Goal: Information Seeking & Learning: Understand process/instructions

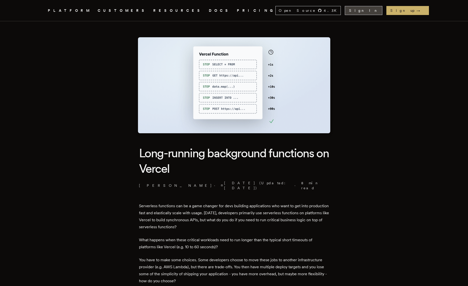
click at [382, 10] on link "Sign In" at bounding box center [364, 10] width 38 height 9
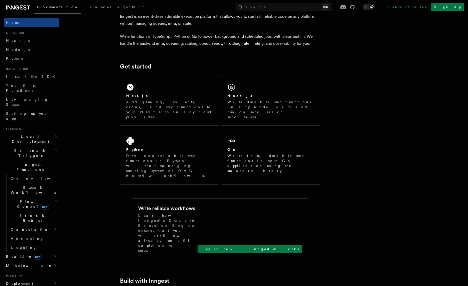
scroll to position [29, 0]
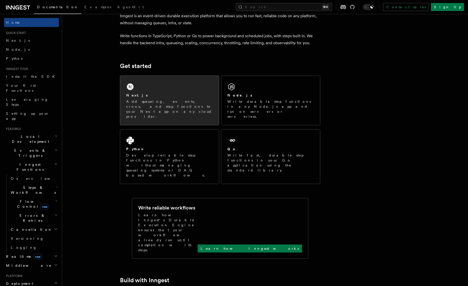
click at [147, 93] on div "Next.js" at bounding box center [169, 95] width 87 height 5
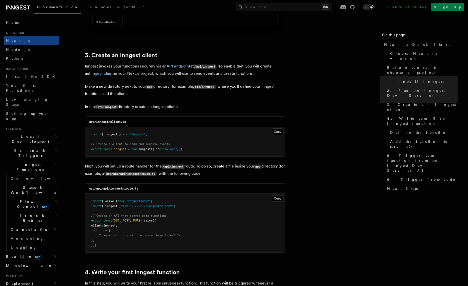
scroll to position [563, 0]
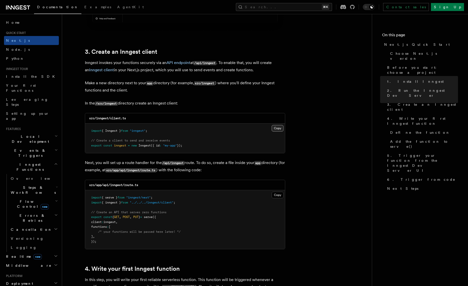
click at [277, 129] on button "Copy Copied" at bounding box center [277, 128] width 12 height 7
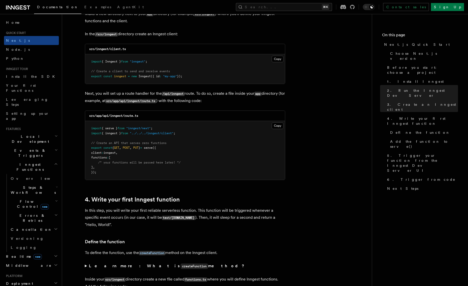
scroll to position [637, 0]
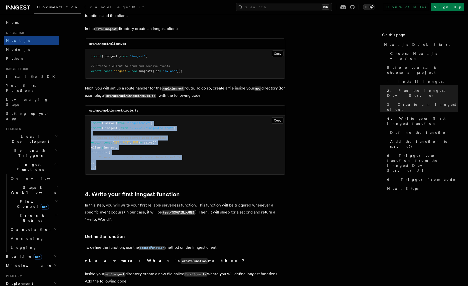
drag, startPoint x: 101, startPoint y: 170, endPoint x: 90, endPoint y: 121, distance: 49.8
click at [90, 121] on pre "import { serve } from "inngest/next" ; import { inngest } from "../../../innges…" at bounding box center [185, 145] width 200 height 59
copy code "import { serve } from "inngest/next" ; import { inngest } from "../../../innges…"
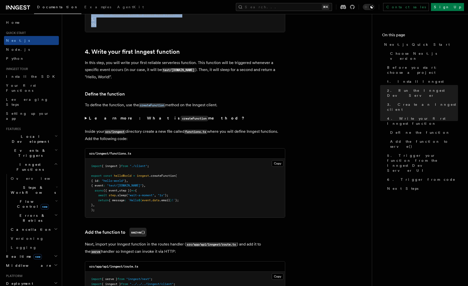
scroll to position [782, 0]
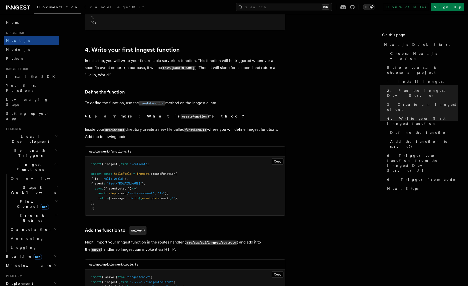
click at [127, 73] on p "In this step, you will write your first reliable serverless function. This func…" at bounding box center [185, 67] width 200 height 21
click at [117, 74] on p "In this step, you will write your first reliable serverless function. This func…" at bounding box center [185, 67] width 200 height 21
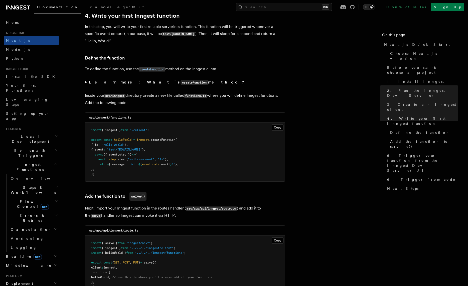
scroll to position [825, 0]
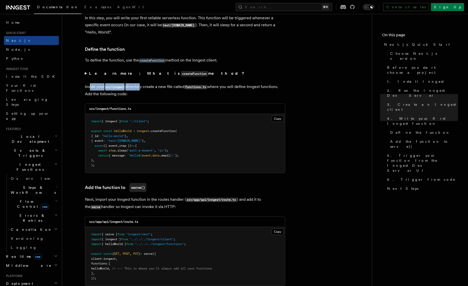
drag, startPoint x: 89, startPoint y: 88, endPoint x: 140, endPoint y: 88, distance: 51.3
click at [140, 88] on p "Inside your src/inngest directory create a new file called functions.ts where y…" at bounding box center [185, 90] width 200 height 14
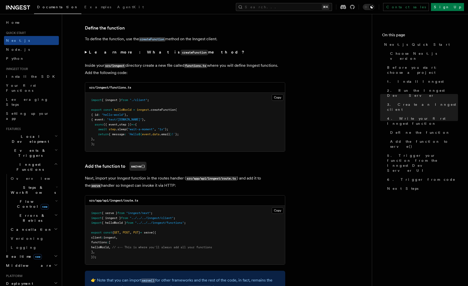
scroll to position [846, 0]
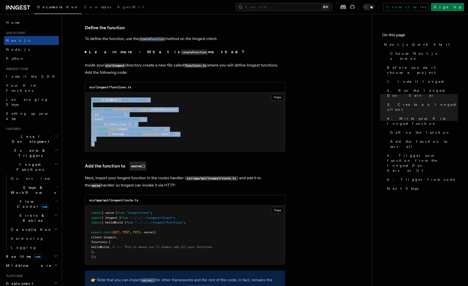
drag, startPoint x: 104, startPoint y: 146, endPoint x: 88, endPoint y: 102, distance: 47.2
click at [88, 102] on pre "import { inngest } from "./client" ; export const helloWorld = inngest .createF…" at bounding box center [185, 122] width 200 height 59
copy code "import { inngest } from "./client" ; export const helloWorld = inngest .createF…"
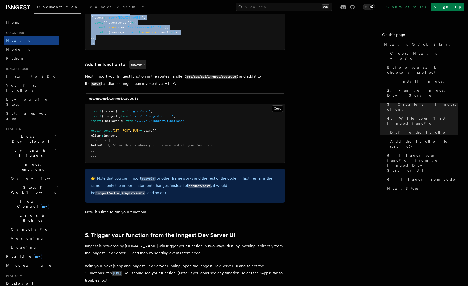
scroll to position [948, 0]
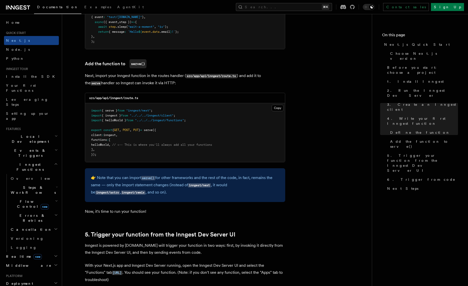
click at [109, 147] on span "helloWorld" at bounding box center [100, 145] width 18 height 4
copy span "helloWorld"
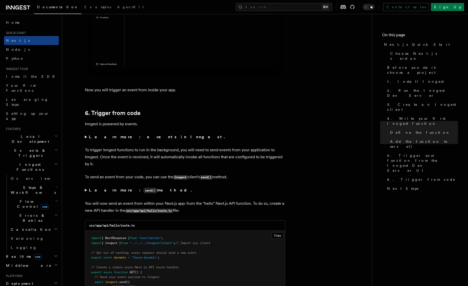
scroll to position [2456, 0]
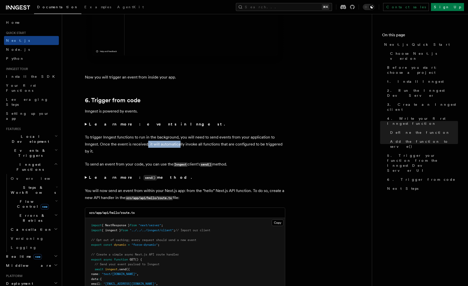
drag, startPoint x: 148, startPoint y: 144, endPoint x: 179, endPoint y: 144, distance: 31.0
click at [179, 144] on p "To trigger Inngest functions to run in the background, you will need to send ev…" at bounding box center [185, 144] width 200 height 21
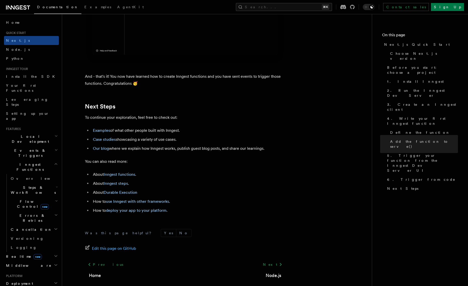
scroll to position [3051, 0]
click at [101, 133] on link "Examples" at bounding box center [101, 130] width 17 height 5
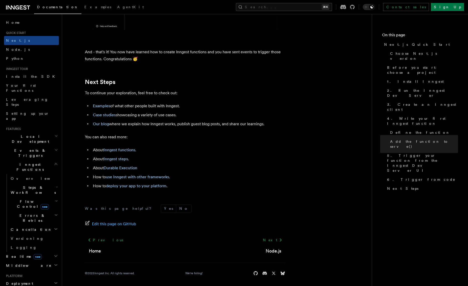
scroll to position [3082, 0]
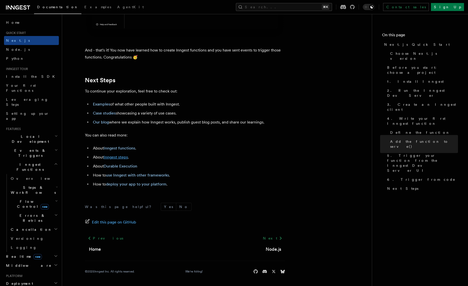
click at [120, 160] on link "Inngest steps" at bounding box center [116, 157] width 24 height 5
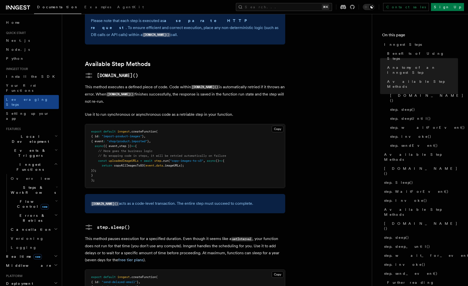
scroll to position [342, 0]
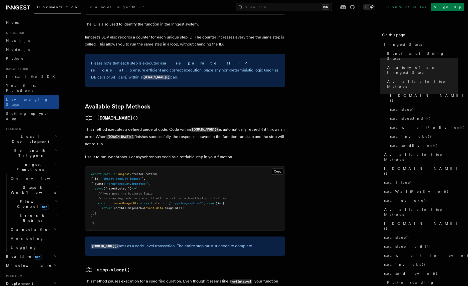
click at [166, 126] on p "This method executes a defined piece of code. Code within [DOMAIN_NAME]() is au…" at bounding box center [185, 137] width 200 height 22
click at [456, 123] on link "step.waitForEvent()" at bounding box center [423, 127] width 70 height 9
